Goal: Task Accomplishment & Management: Manage account settings

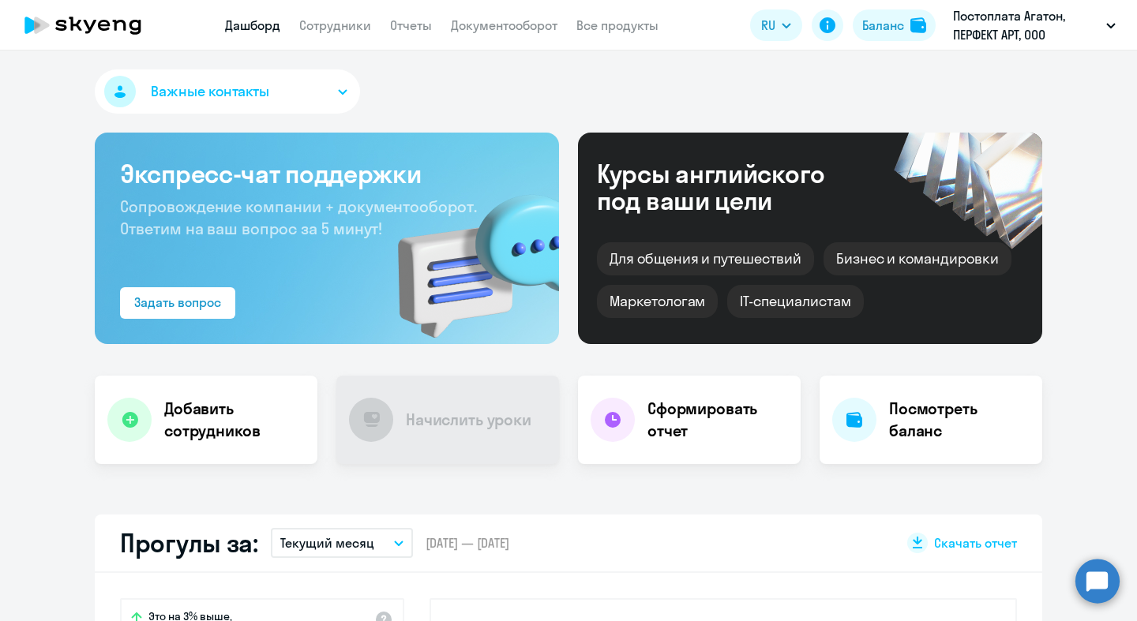
select select "30"
click at [349, 28] on link "Сотрудники" at bounding box center [335, 25] width 72 height 16
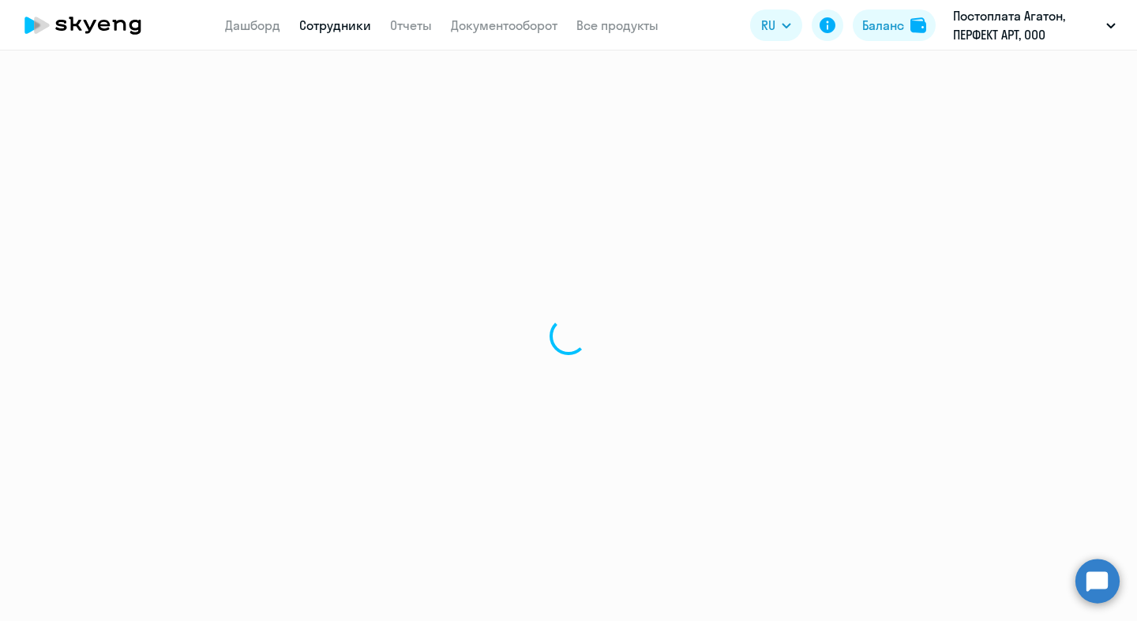
select select "30"
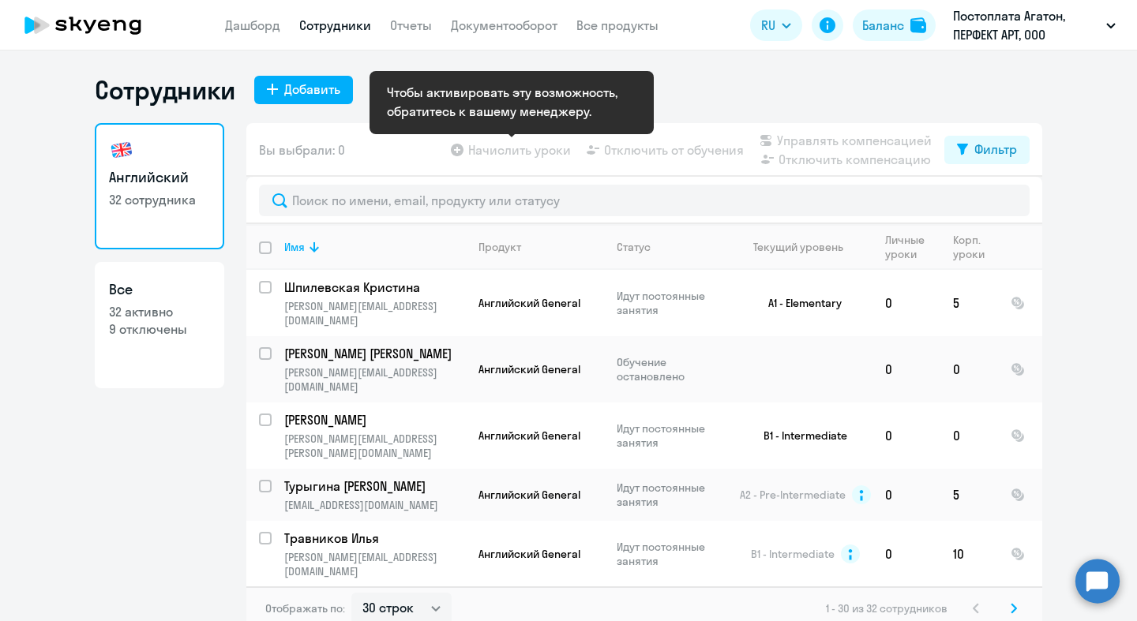
click at [498, 147] on app-table-action-button "Начислить уроки" at bounding box center [509, 150] width 123 height 19
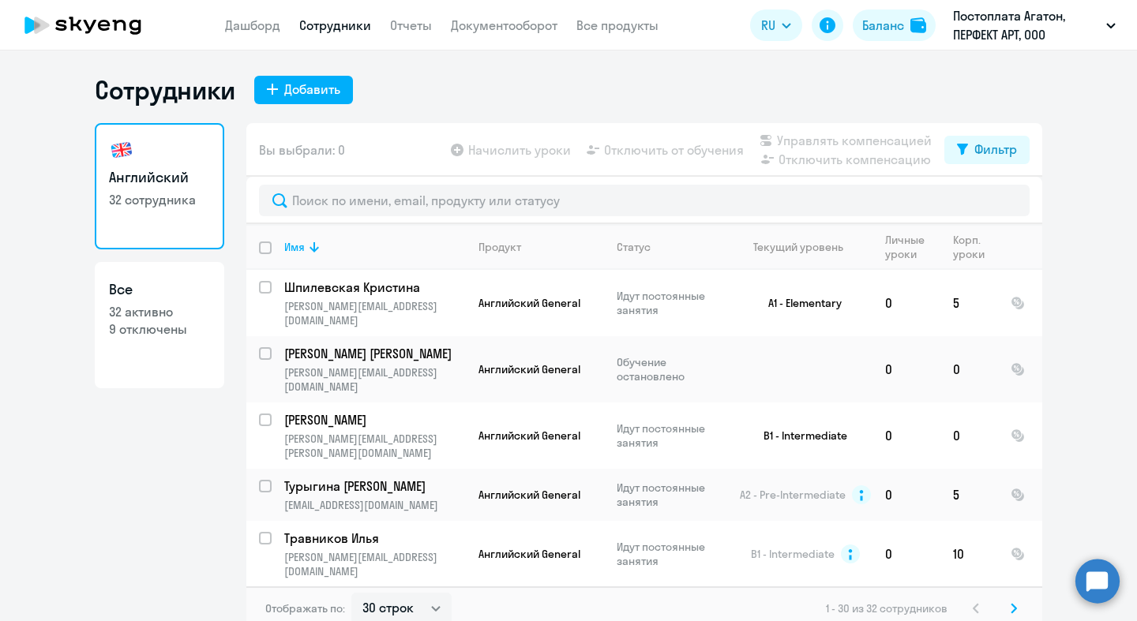
click at [1012, 611] on icon at bounding box center [1013, 608] width 5 height 9
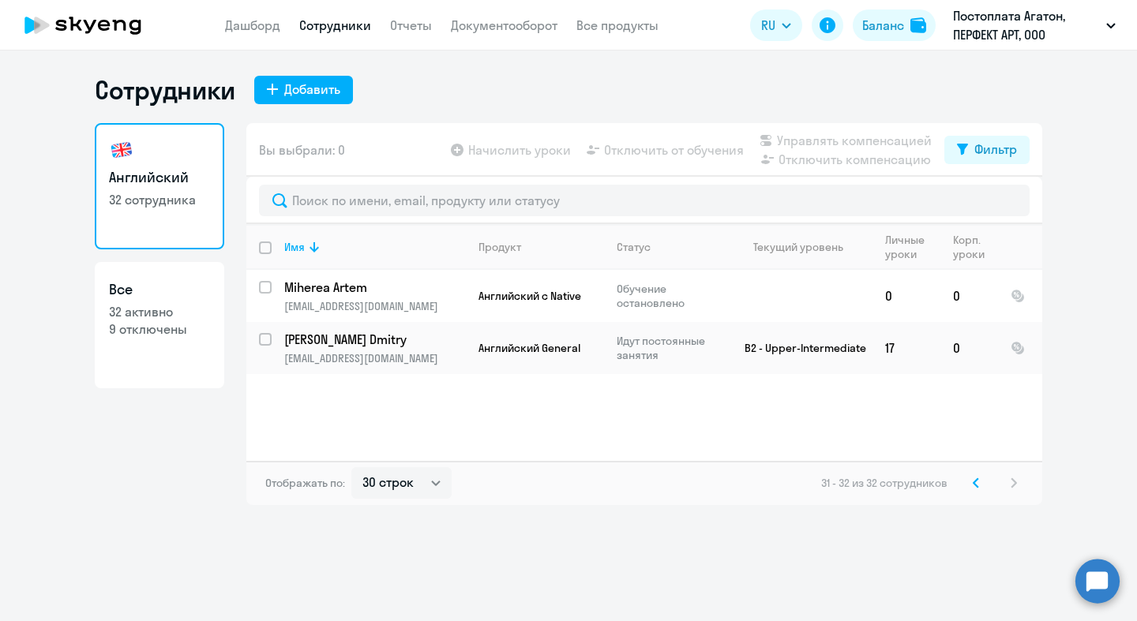
click at [976, 482] on icon at bounding box center [976, 483] width 6 height 11
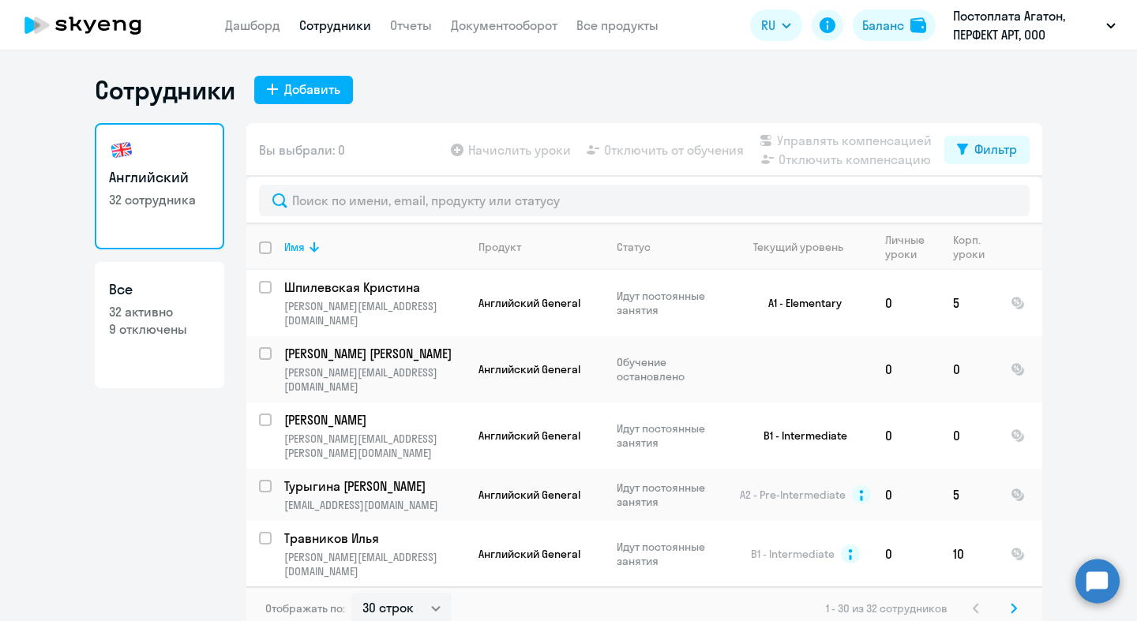
scroll to position [9, 0]
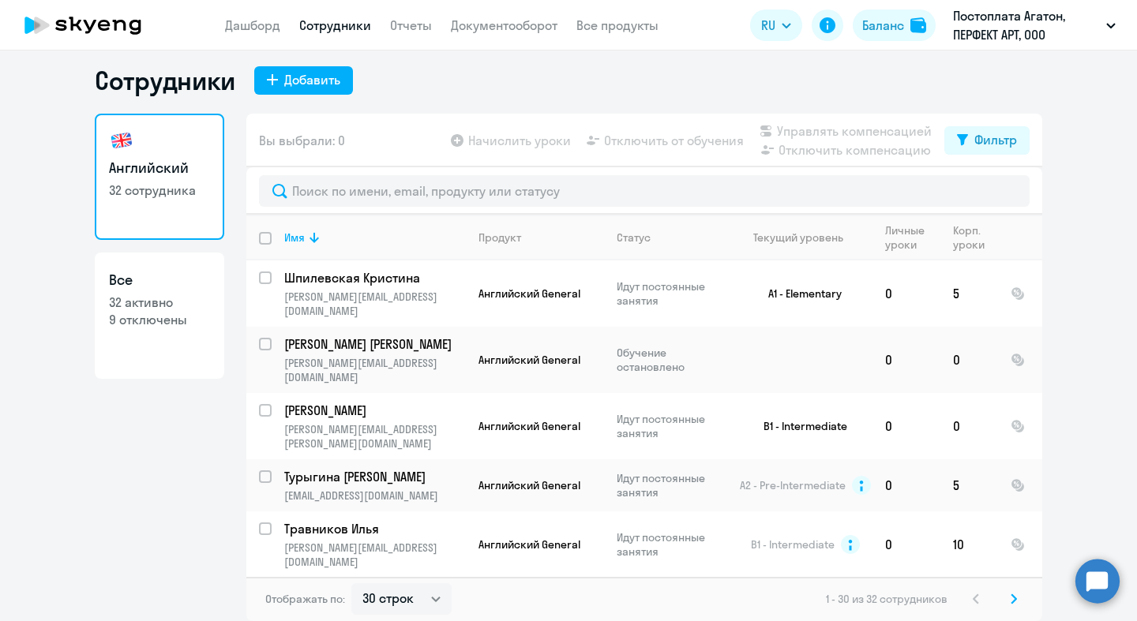
click at [1015, 603] on icon at bounding box center [1014, 599] width 6 height 11
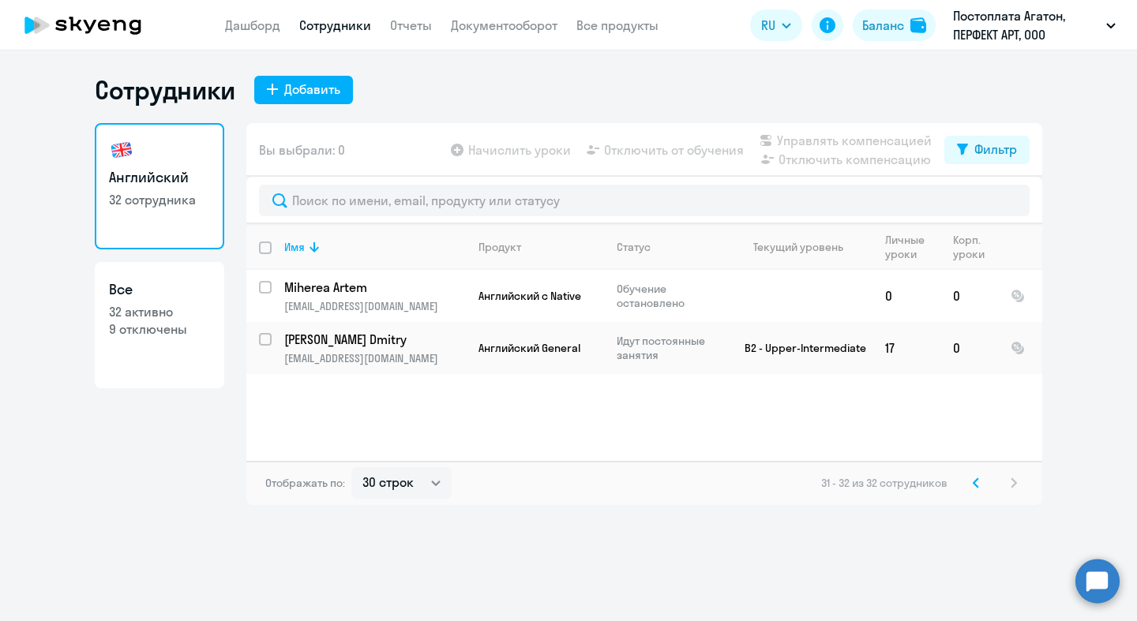
scroll to position [0, 0]
click at [979, 485] on svg-icon at bounding box center [975, 483] width 19 height 19
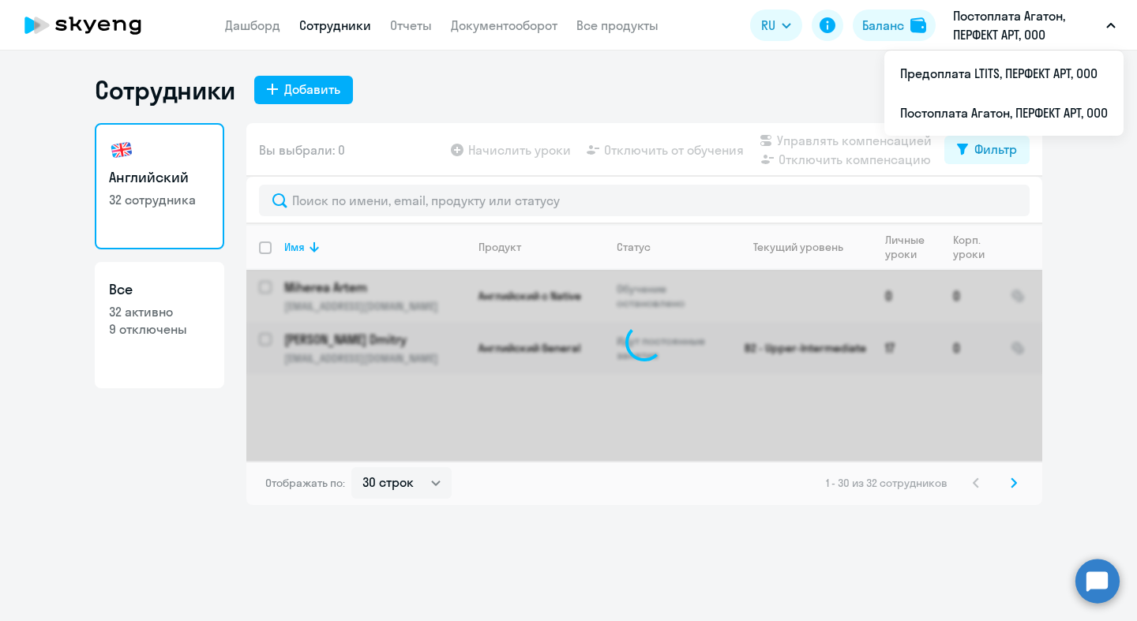
click at [1024, 25] on p "Постоплата Агатон, ПЕРФЕКТ АРТ, ООО" at bounding box center [1026, 25] width 147 height 38
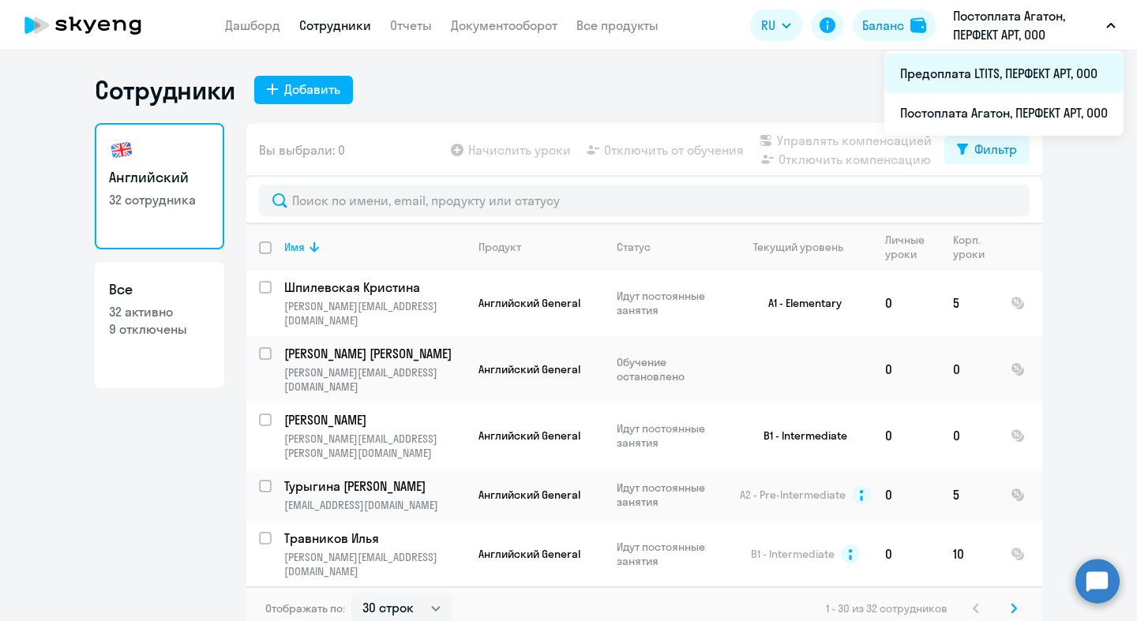
click at [1010, 73] on li "Предоплата LTITS, ПЕРФЕКТ АРТ, ООО" at bounding box center [1003, 73] width 239 height 39
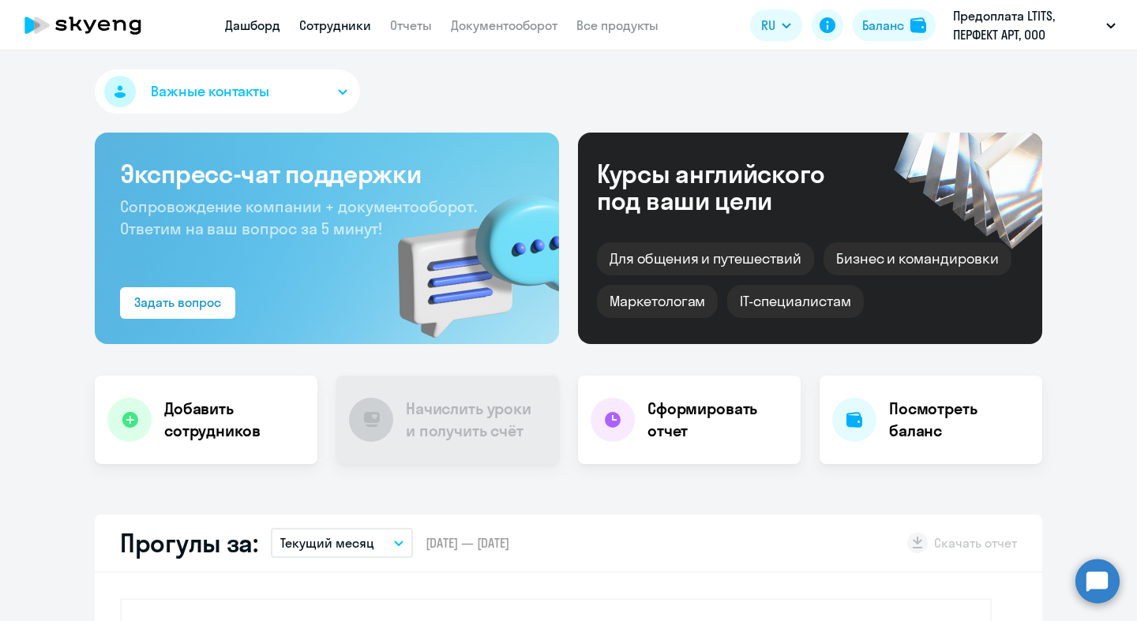
click at [322, 24] on link "Сотрудники" at bounding box center [335, 25] width 72 height 16
